Goal: Information Seeking & Learning: Find specific fact

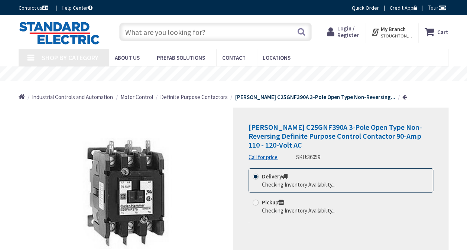
type input "[GEOGRAPHIC_DATA], [GEOGRAPHIC_DATA]"
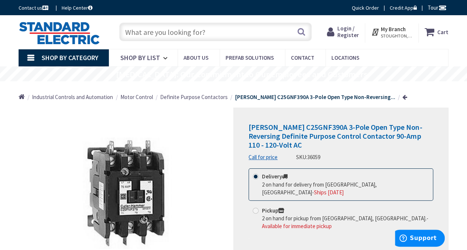
click at [216, 32] on input "text" at bounding box center [215, 32] width 192 height 19
paste input "C25FNF375A"
type input "C25FNF375A"
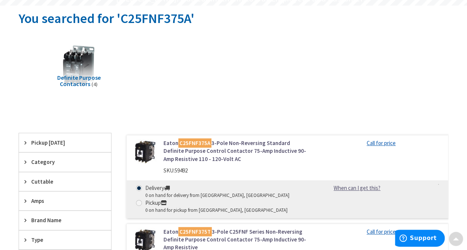
scroll to position [96, 0]
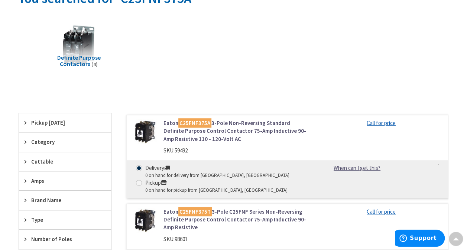
click at [198, 129] on link "Eaton C25FNF375A 3-Pole Non-Reversing Standard Definite Purpose Control Contact…" at bounding box center [235, 131] width 145 height 24
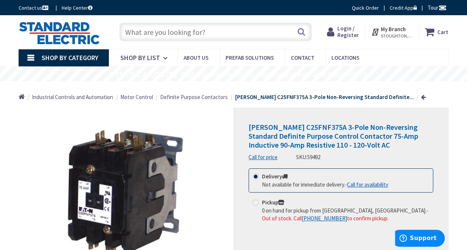
drag, startPoint x: 185, startPoint y: 34, endPoint x: 176, endPoint y: 24, distance: 13.2
click at [184, 33] on input "text" at bounding box center [215, 32] width 192 height 19
paste input "XTCE050DS1A"
type input "XTCE050DS1A"
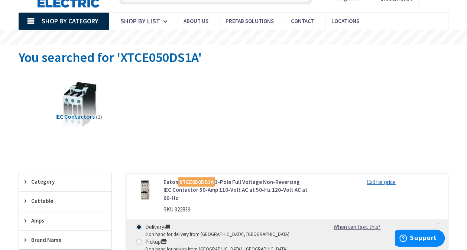
scroll to position [59, 0]
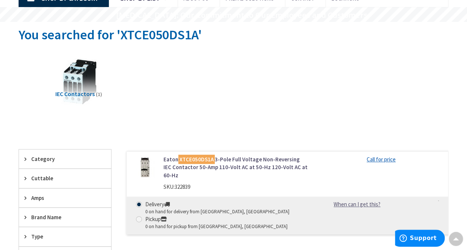
click at [201, 157] on mark "XTCE050DS1A" at bounding box center [196, 159] width 36 height 9
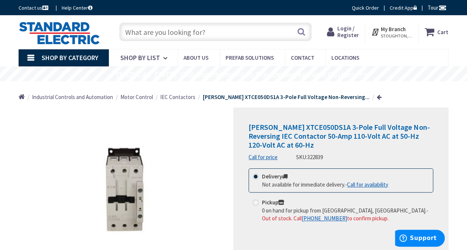
click at [174, 33] on input "text" at bounding box center [215, 32] width 192 height 19
paste input "C25FNF360A"
type input "C25FNF360A"
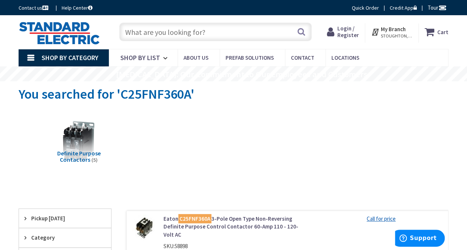
click at [190, 219] on mark "C25FNF360A" at bounding box center [194, 218] width 33 height 9
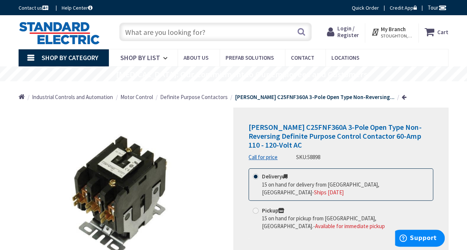
click at [160, 35] on input "text" at bounding box center [215, 32] width 192 height 19
paste input "XTCE032C10A"
type input "XTCE032C10A"
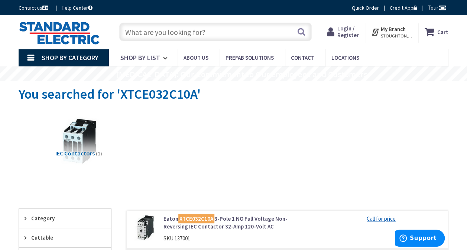
click at [207, 217] on mark "XTCE032C10A" at bounding box center [196, 218] width 36 height 9
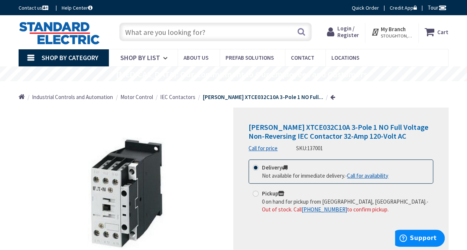
click at [187, 34] on input "text" at bounding box center [215, 32] width 192 height 19
paste input "XTCE025C10A"
type input "XTCE025C10A"
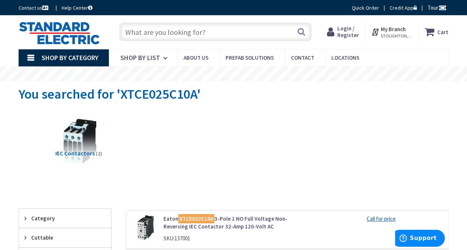
click at [188, 219] on mark "XTCE032C10A" at bounding box center [196, 218] width 36 height 9
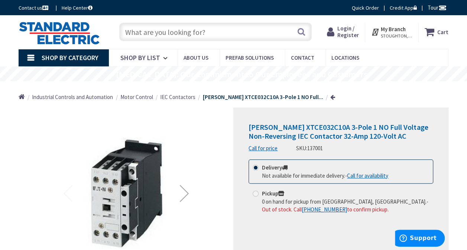
click at [166, 32] on input "text" at bounding box center [215, 32] width 192 height 19
paste input "C25DND330A"
type input "C25DND330A"
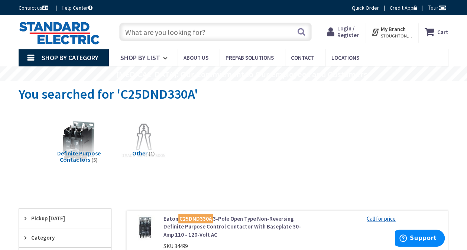
click at [198, 220] on mark "C25DND330A" at bounding box center [195, 218] width 35 height 9
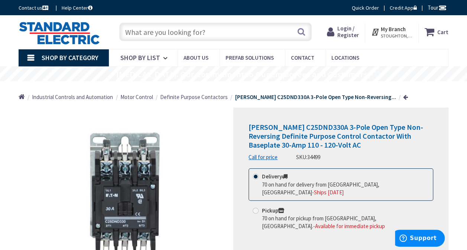
click at [165, 31] on input "text" at bounding box center [215, 32] width 192 height 19
paste input "XTCE015B01B"
type input "XTCE015B01B"
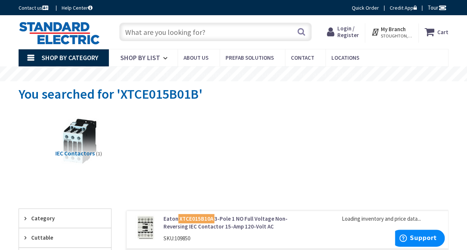
click at [198, 220] on mark "XTCE015B10A" at bounding box center [196, 218] width 36 height 9
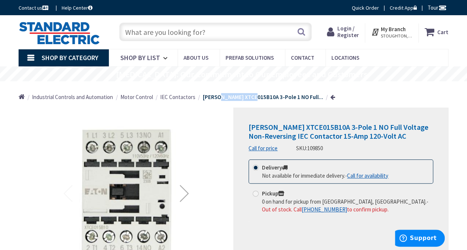
drag, startPoint x: 218, startPoint y: 96, endPoint x: 252, endPoint y: 97, distance: 34.2
click at [252, 97] on strong "[PERSON_NAME] XTCE015B10A 3-Pole 1 NO Full..." at bounding box center [263, 97] width 120 height 7
copy strong "XTCE015B10A"
click at [172, 33] on input "text" at bounding box center [215, 32] width 192 height 19
paste input "XTCE015B10A"
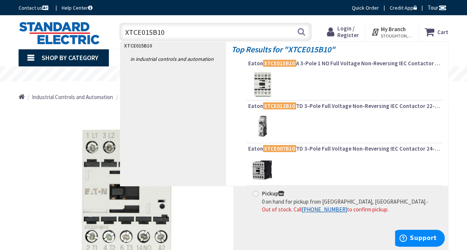
type input "XTCE015B10B"
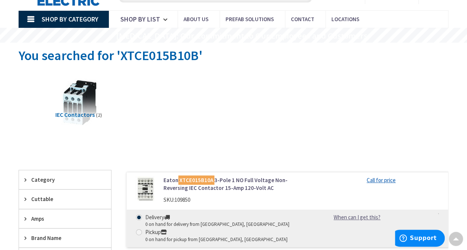
scroll to position [30, 0]
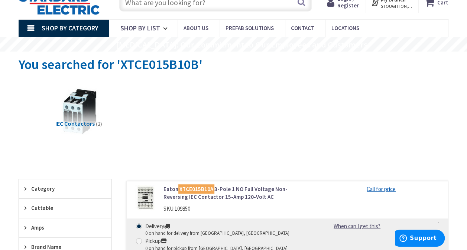
click at [228, 3] on input "text" at bounding box center [215, 2] width 192 height 19
paste input "XTCE018C10"
type input "XTCE018C10"
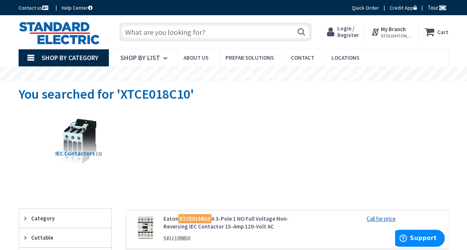
click at [153, 28] on input "text" at bounding box center [215, 32] width 192 height 19
paste input "XTCE018C10"
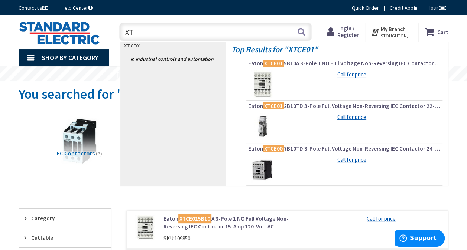
type input "X"
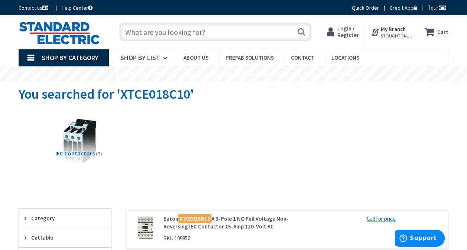
paste input "D1RAA"
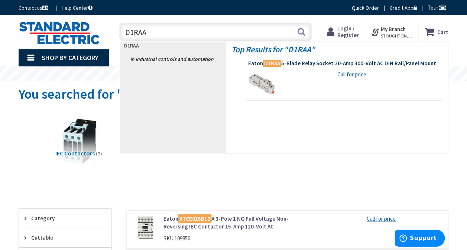
type input "D1RAA"
click at [268, 64] on mark "D1RAA" at bounding box center [272, 63] width 18 height 9
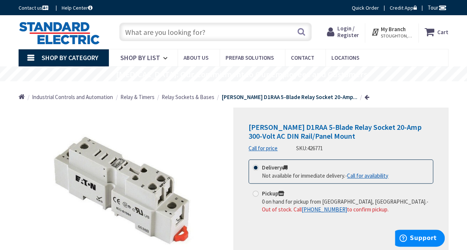
drag, startPoint x: 194, startPoint y: 32, endPoint x: 191, endPoint y: 26, distance: 6.8
click at [194, 32] on input "text" at bounding box center [215, 32] width 192 height 19
paste input "D1RF1T"
type input "D1RF1T"
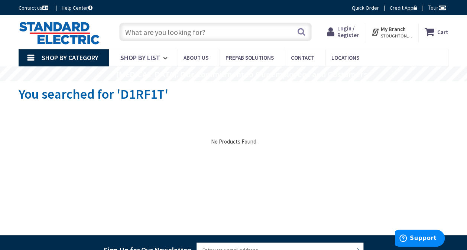
click at [157, 33] on input "text" at bounding box center [215, 32] width 192 height 19
paste input "D1RF1T"
type input "D1RF1T"
click at [166, 32] on input "text" at bounding box center [215, 32] width 192 height 19
paste input "M22-A"
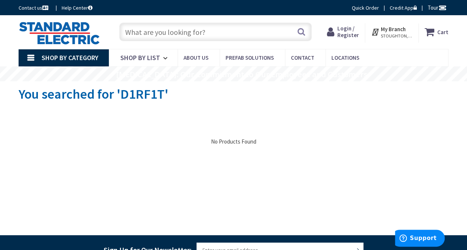
type input "M22-A"
